Goal: Transaction & Acquisition: Purchase product/service

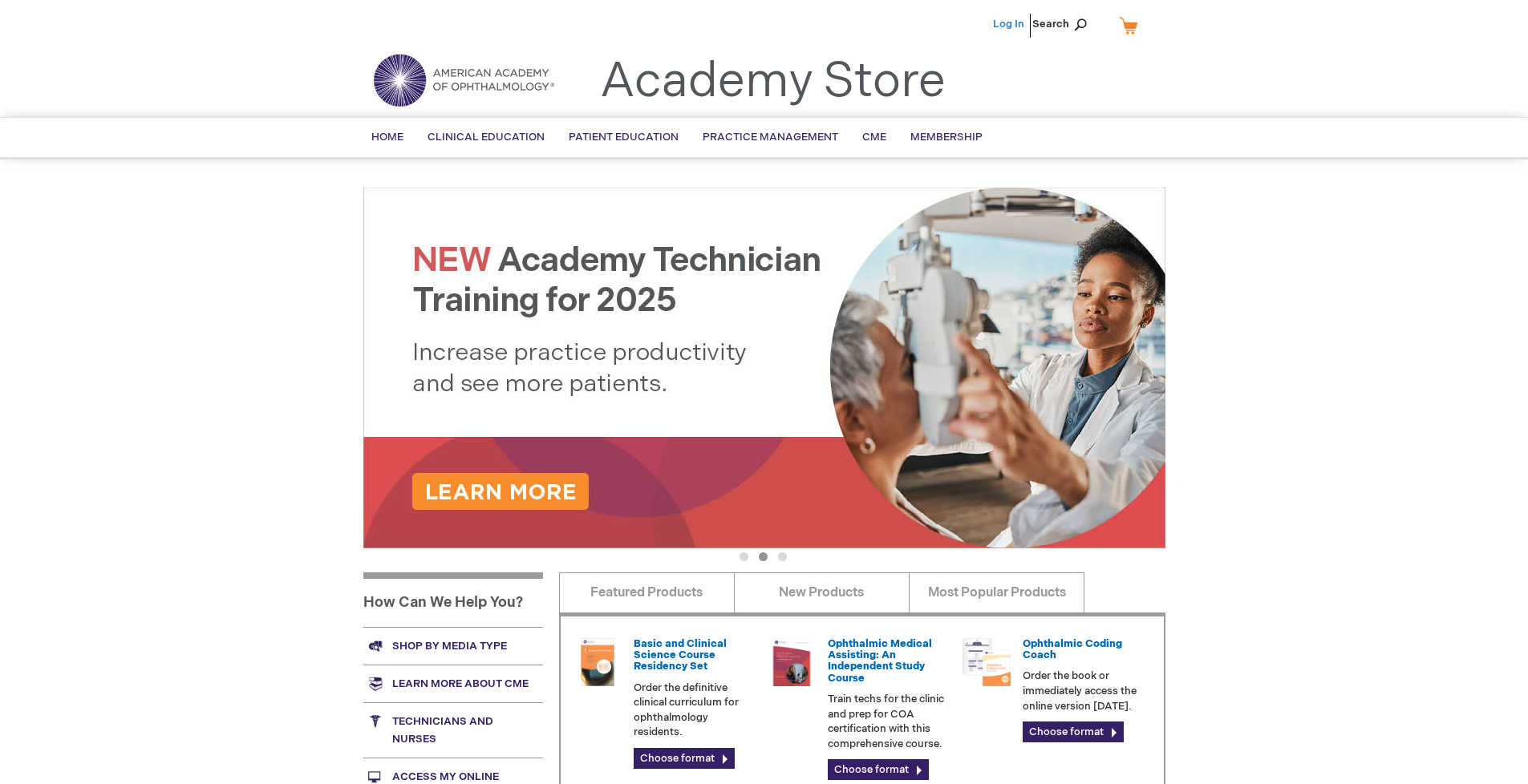
click at [1009, 24] on link "Log In" at bounding box center [1008, 24] width 31 height 13
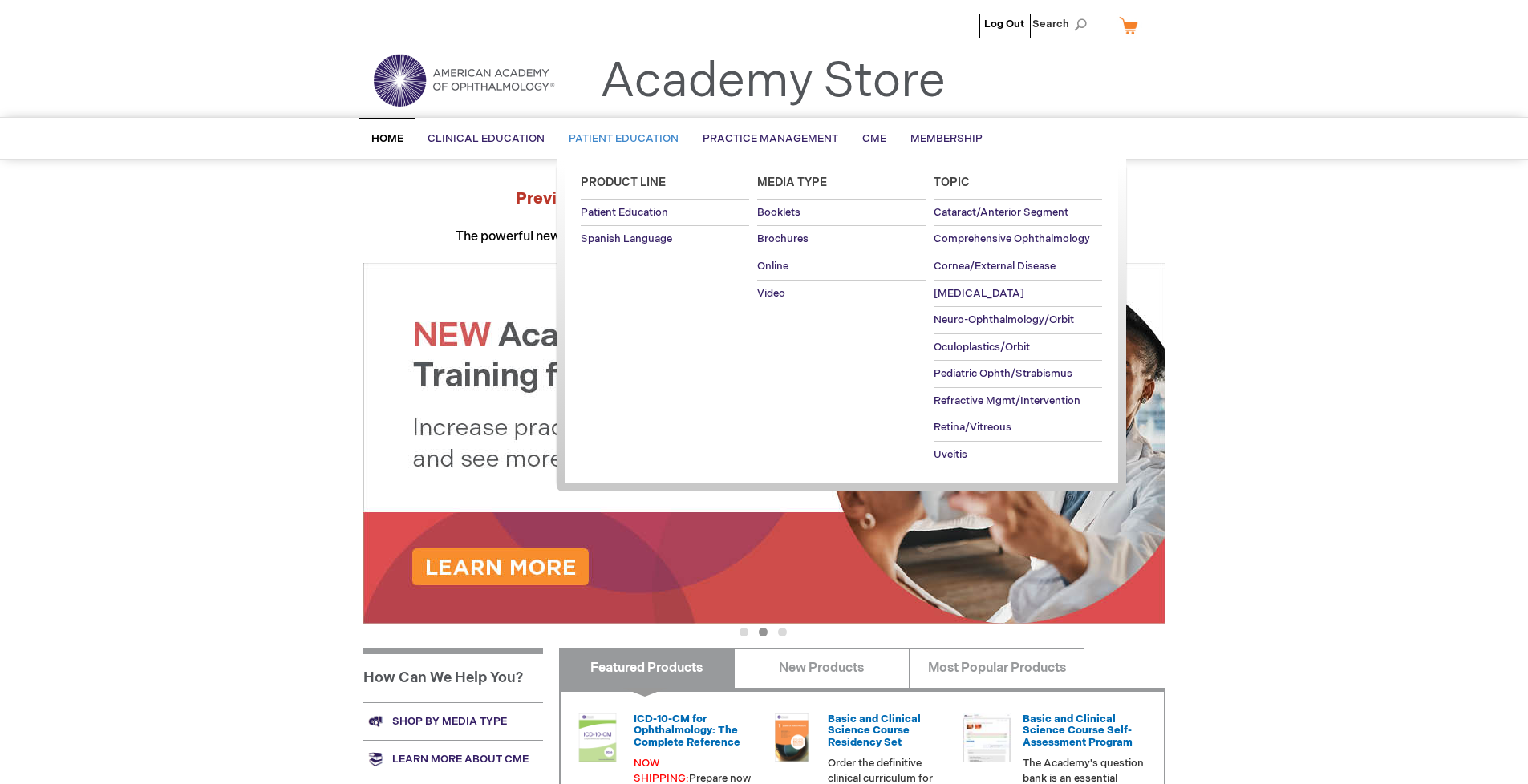
click at [619, 139] on span "Patient Education" at bounding box center [623, 138] width 110 height 13
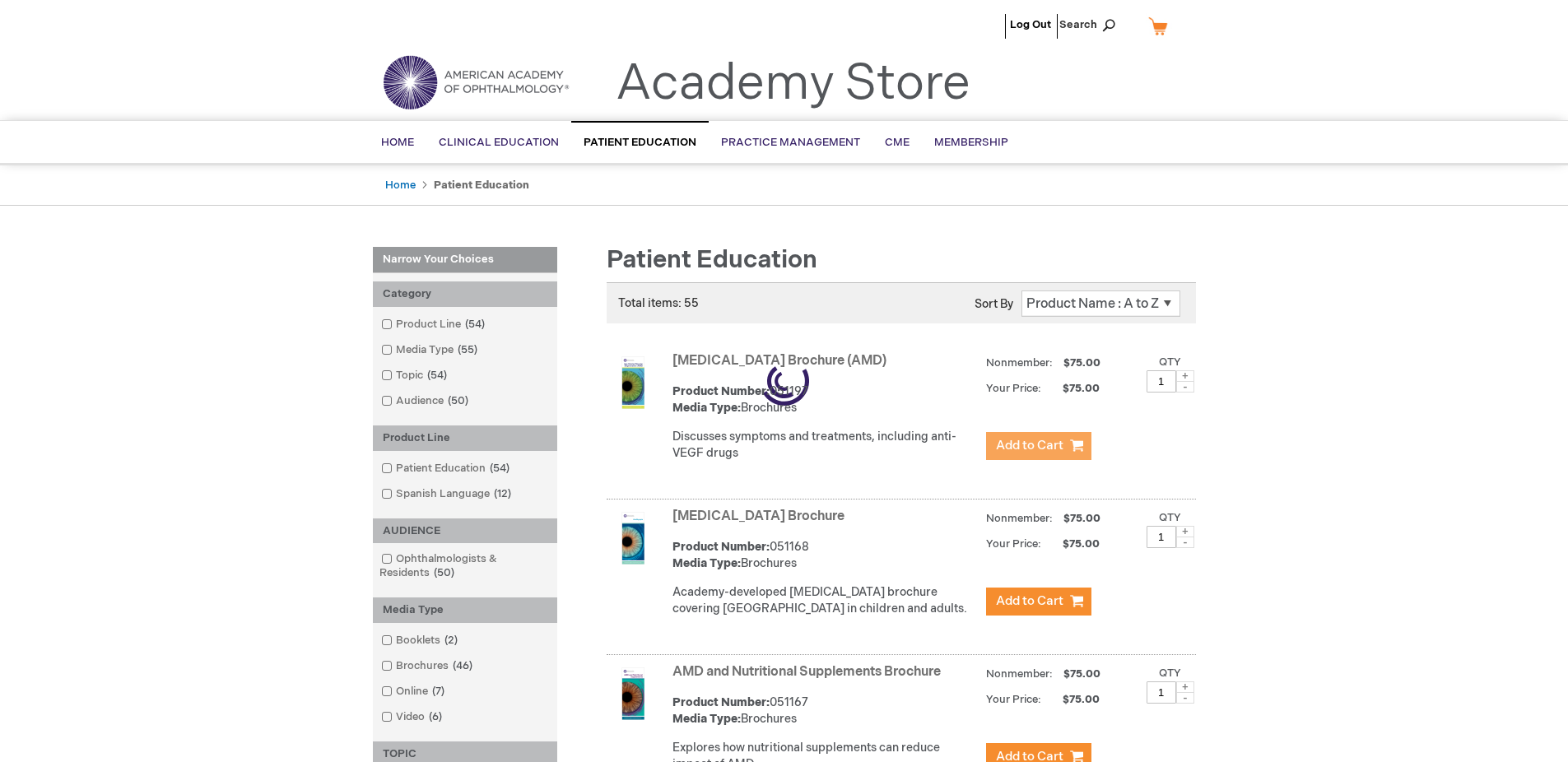
click at [1038, 445] on span "Add to Cart" at bounding box center [1030, 445] width 67 height 16
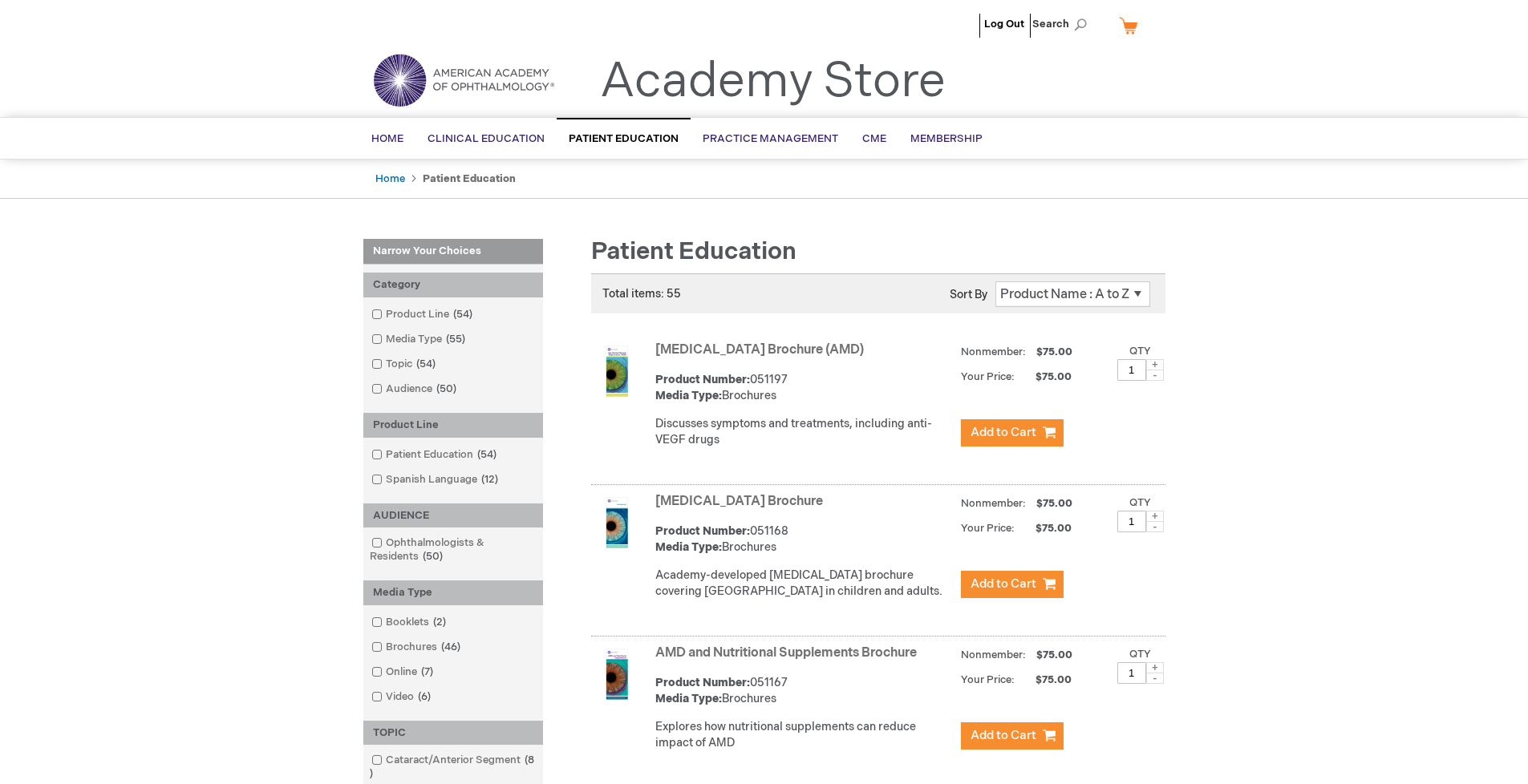
click at [789, 661] on link "AMD and Nutritional Supplements Brochure" at bounding box center [786, 653] width 261 height 15
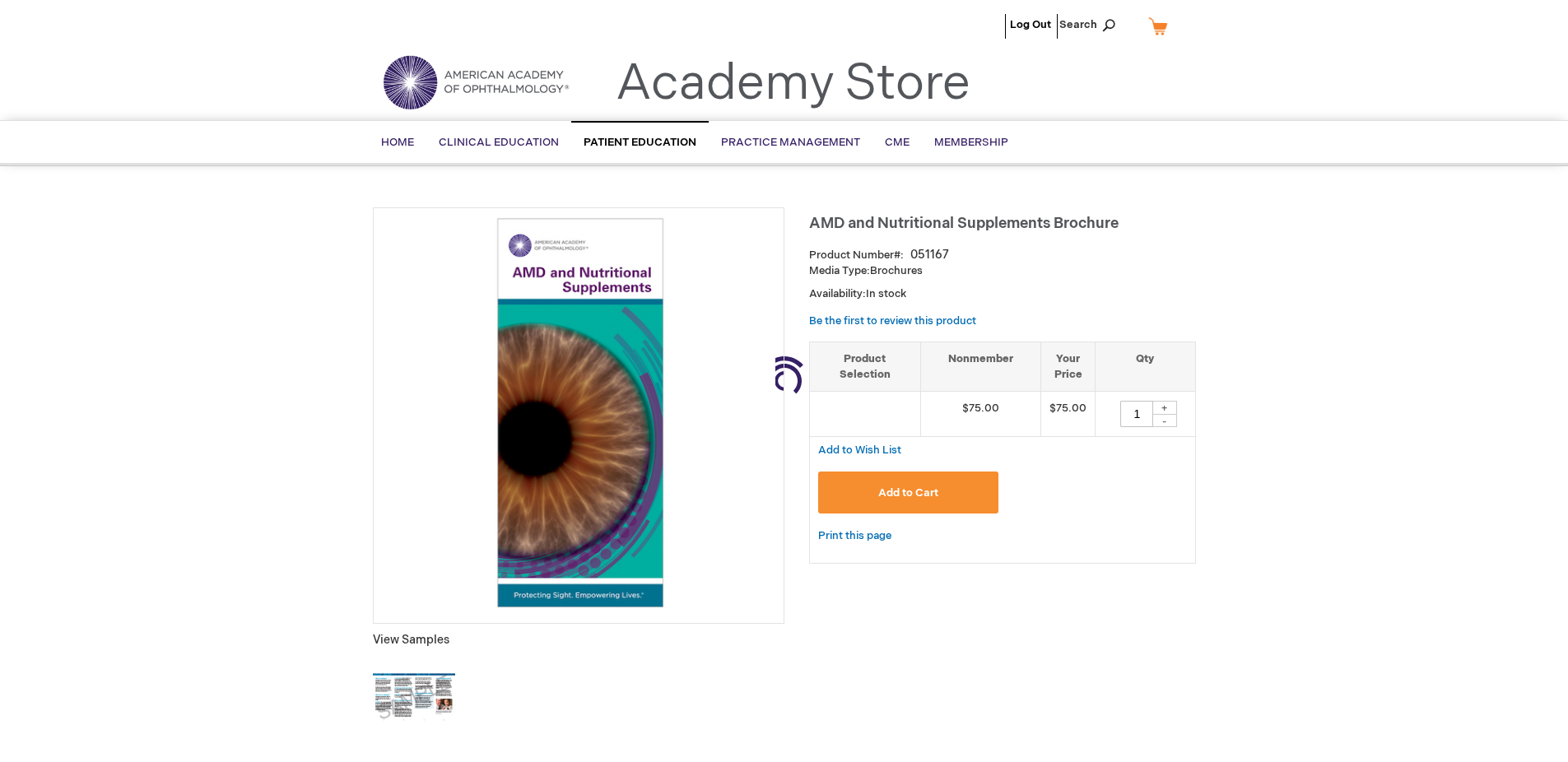
click at [908, 493] on span "Add to Cart" at bounding box center [908, 492] width 60 height 13
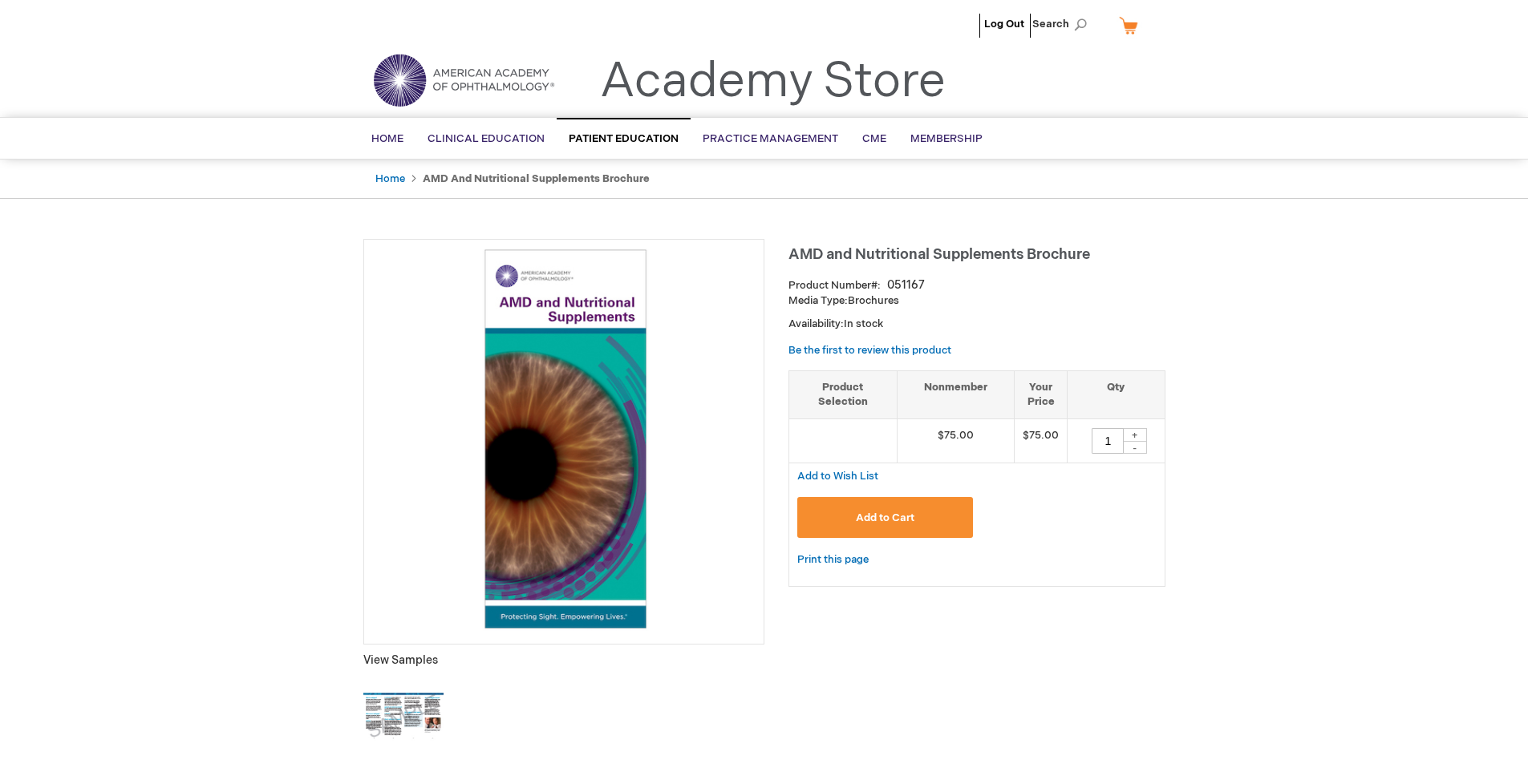
type input "1"
click at [1134, 24] on link "My Cart" at bounding box center [1135, 24] width 39 height 28
